Goal: Book appointment/travel/reservation

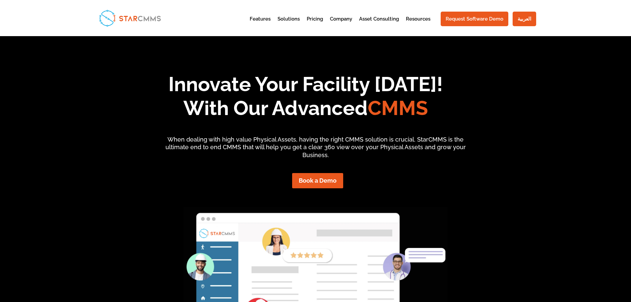
scroll to position [51, 143]
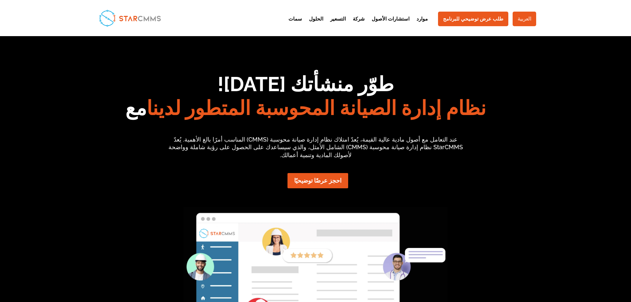
click at [527, 17] on font "العربية" at bounding box center [524, 19] width 14 height 6
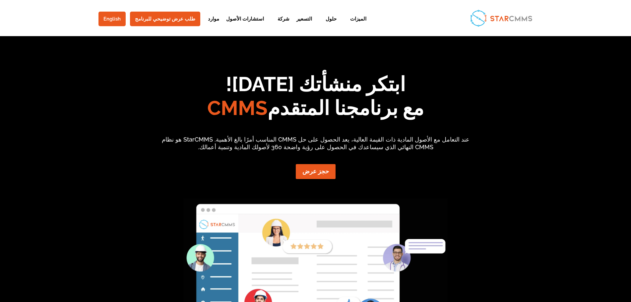
scroll to position [56, 0]
click at [142, 20] on link "طلب عرض توضيحي للبرنامج" at bounding box center [165, 19] width 70 height 15
